Goal: Information Seeking & Learning: Find specific fact

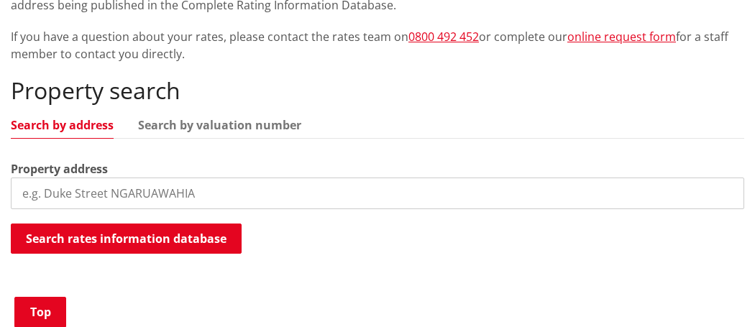
scroll to position [363, 0]
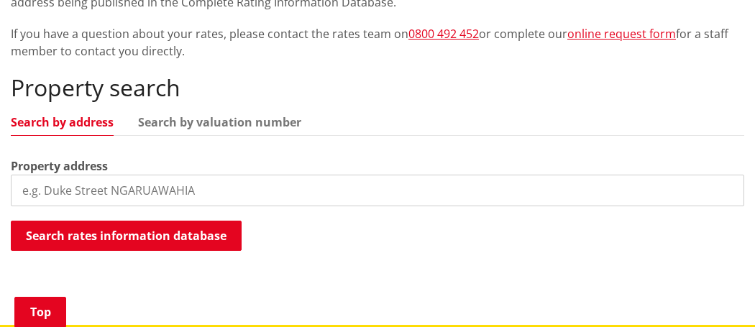
click at [37, 196] on input "search" at bounding box center [377, 191] width 733 height 32
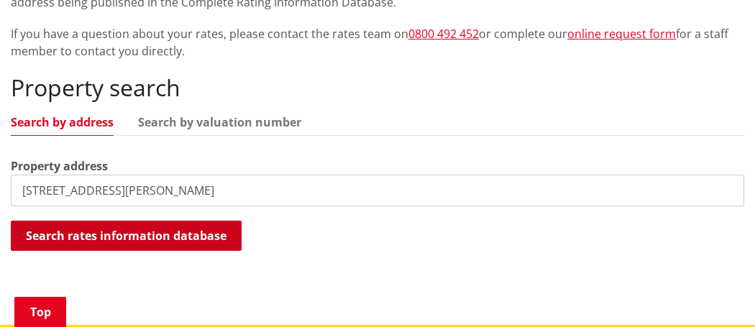
type input "[STREET_ADDRESS][PERSON_NAME]"
click at [135, 231] on button "Search rates information database" at bounding box center [126, 236] width 231 height 30
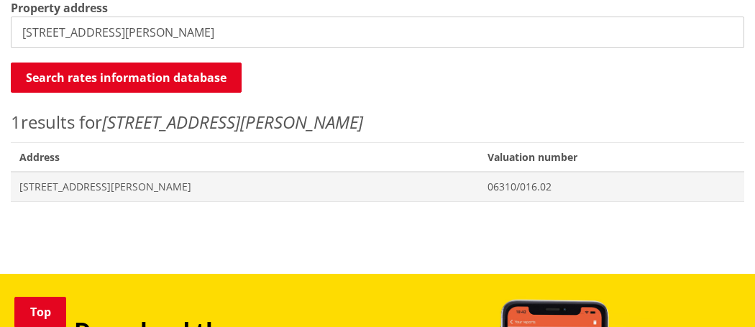
scroll to position [528, 0]
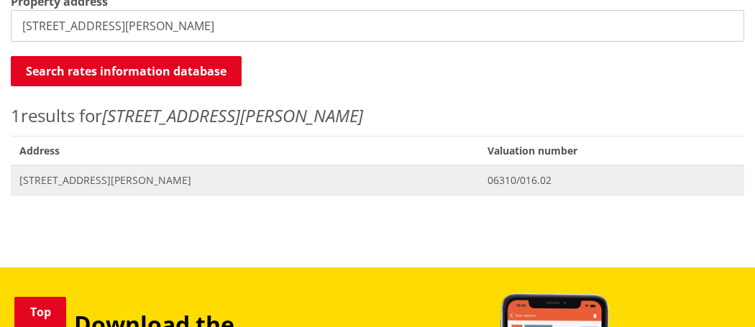
click at [69, 183] on span "[STREET_ADDRESS][PERSON_NAME]" at bounding box center [244, 180] width 451 height 14
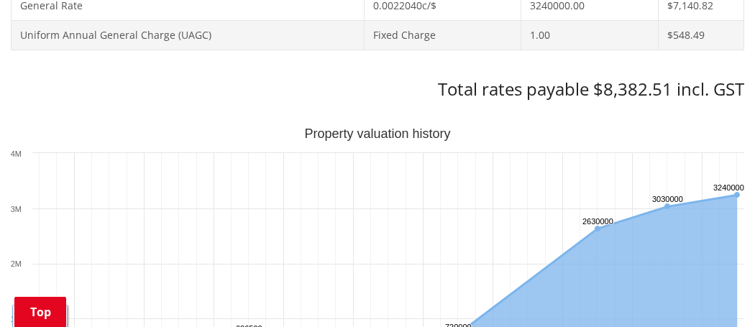
scroll to position [796, 0]
